Goal: Task Accomplishment & Management: Complete application form

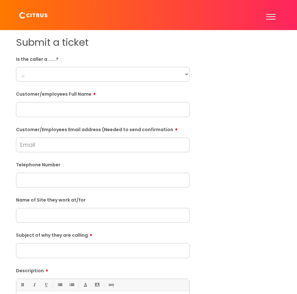
click at [40, 78] on select "... Citrus Customer Citrus Employee [DEMOGRAPHIC_DATA] Supplier" at bounding box center [103, 74] width 174 height 15
select select "Citrus Employee"
click at [16, 67] on select "... Citrus Customer Citrus Employee [DEMOGRAPHIC_DATA] Supplier" at bounding box center [103, 74] width 174 height 15
click at [42, 102] on div "Customer/employees Full Name" at bounding box center [103, 103] width 174 height 28
click at [45, 109] on input "text" at bounding box center [103, 109] width 174 height 15
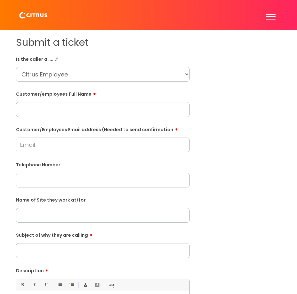
paste input "[PERSON_NAME]"
type input "[PERSON_NAME]"
click at [48, 177] on input "text" at bounding box center [103, 180] width 174 height 15
paste input "07304048948"
type input "07304048948"
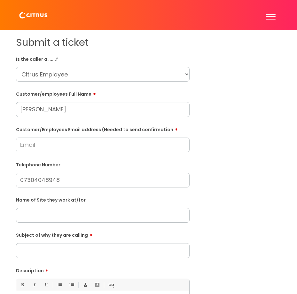
click at [29, 141] on input "Customer/Employees Email address (Needed to send confirmation" at bounding box center [103, 145] width 174 height 15
paste input "[EMAIL_ADDRESS][DOMAIN_NAME]"
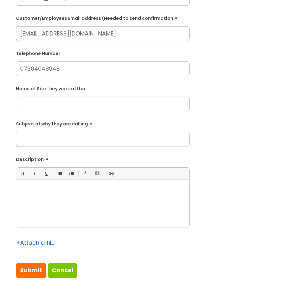
scroll to position [128, 0]
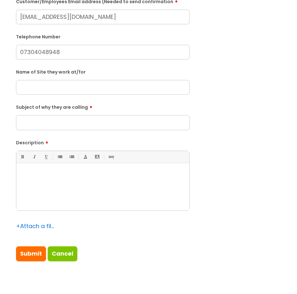
type input "[EMAIL_ADDRESS][DOMAIN_NAME]"
click at [21, 125] on input "Subject of why they are calling" at bounding box center [103, 122] width 174 height 15
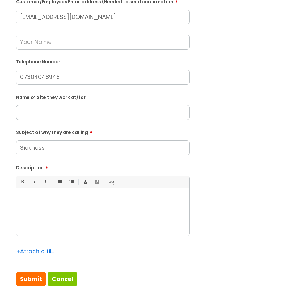
type input "Sickness"
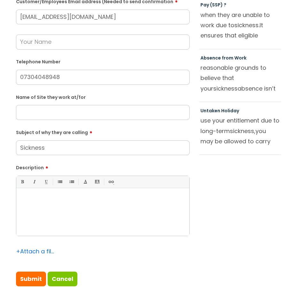
click at [62, 215] on div at bounding box center [102, 214] width 173 height 44
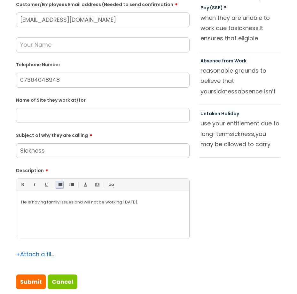
scroll to position [160, 0]
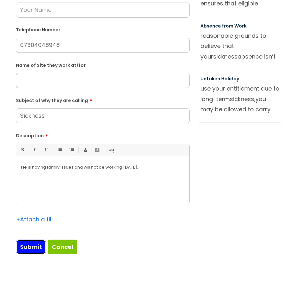
click at [24, 245] on input "Submit" at bounding box center [31, 247] width 30 height 15
type input "Please Wait..."
